Goal: Navigation & Orientation: Go to known website

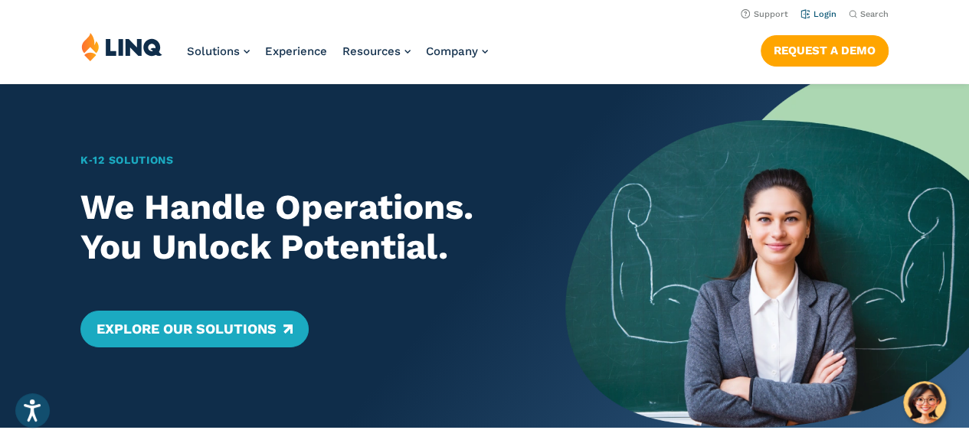
click at [831, 12] on link "Login" at bounding box center [818, 14] width 36 height 10
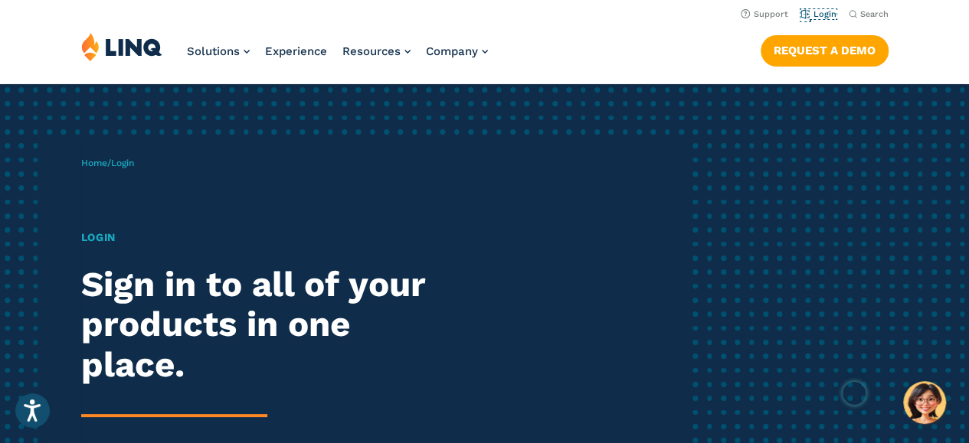
click at [831, 12] on link "Login" at bounding box center [818, 14] width 36 height 10
